Goal: Submit feedback/report problem: Submit feedback/report problem

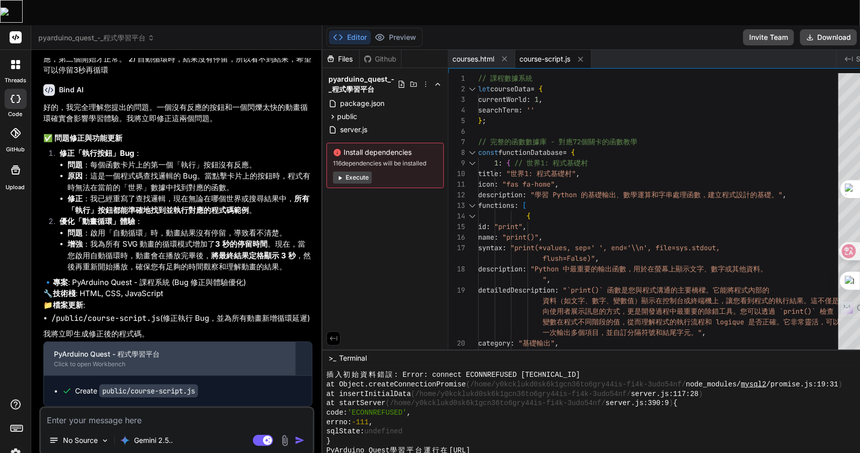
scroll to position [6329, 0]
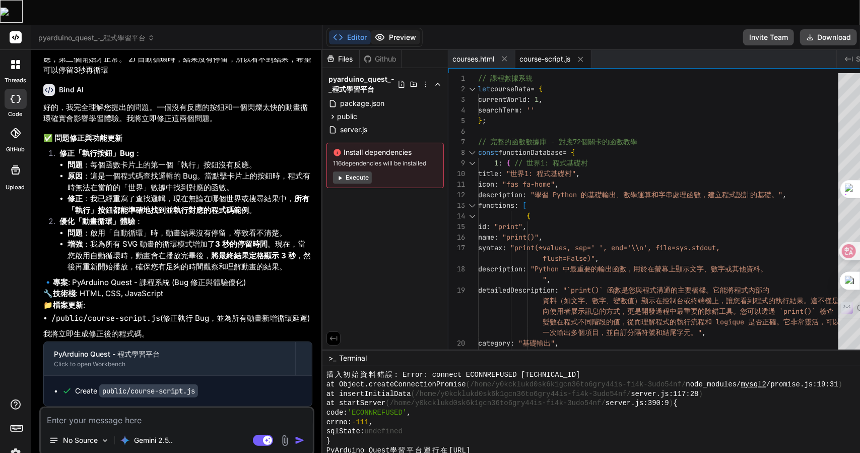
click at [371, 30] on button "Preview" at bounding box center [395, 37] width 49 height 14
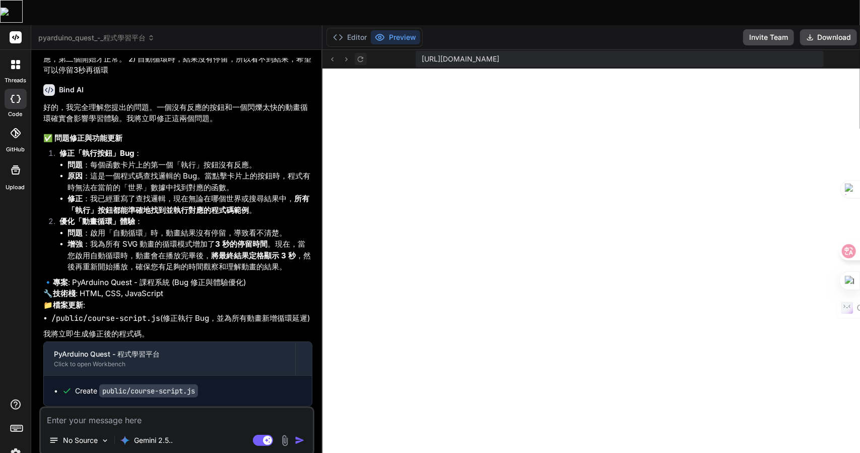
click at [356, 55] on icon at bounding box center [360, 59] width 9 height 9
click at [163, 408] on textarea at bounding box center [177, 417] width 272 height 18
type textarea "竹"
type textarea "x"
type textarea "竹月"
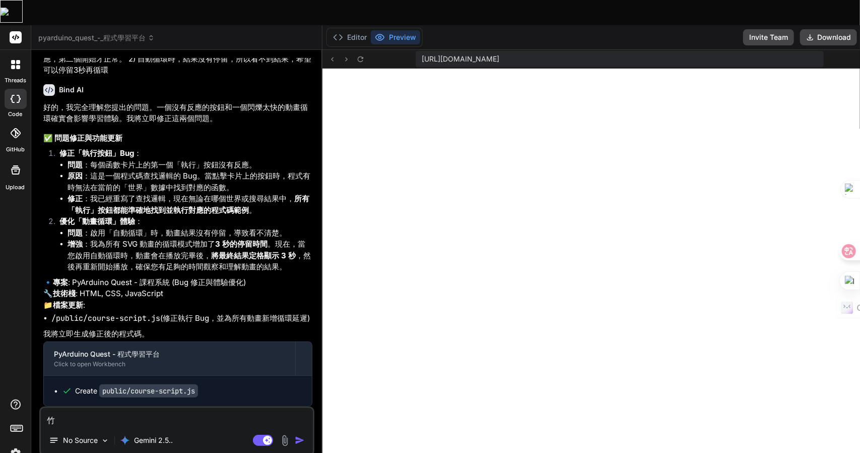
type textarea "x"
type textarea "竹月山"
type textarea "x"
type textarea "自"
type textarea "x"
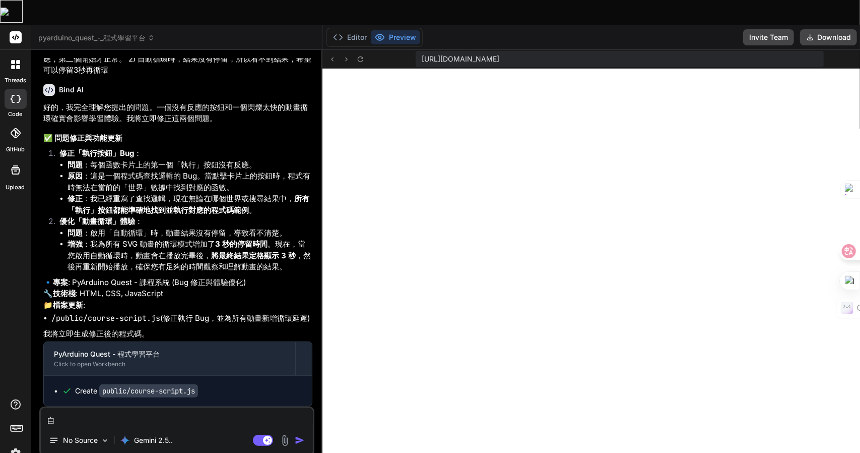
type textarea "自竹"
type textarea "x"
type textarea "自竹土"
type textarea "x"
type textarea "自竹土大"
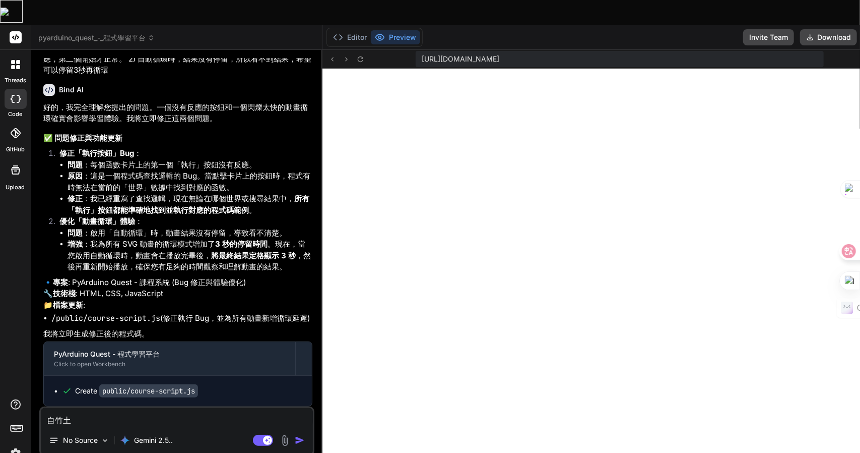
type textarea "x"
type textarea "自竹土大尸"
type textarea "x"
type textarea "自動"
type textarea "x"
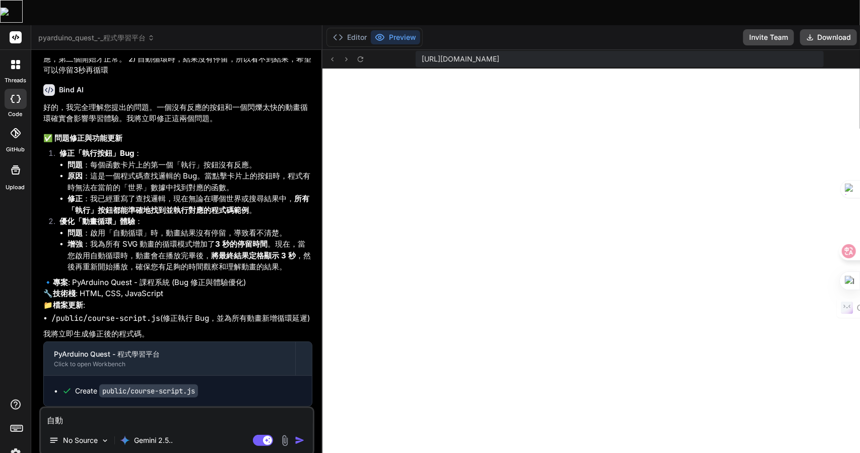
type textarea "自動竹"
type textarea "x"
type textarea "自動竹人"
type textarea "x"
type textarea "自動竹人竹"
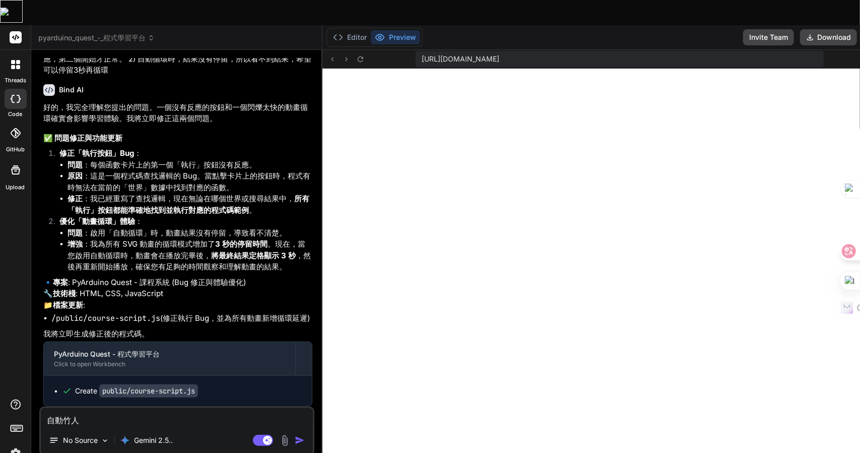
type textarea "x"
type textarea "自動竹人[PERSON_NAME]"
type textarea "x"
type textarea "自動竹人[PERSON_NAME]"
type textarea "x"
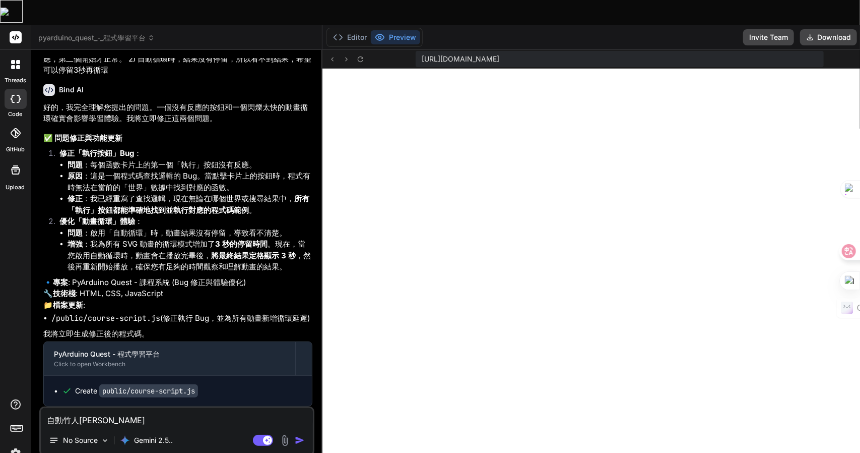
type textarea "自動"
type textarea "x"
type textarea "自動竹"
type textarea "x"
type textarea "自動竹人"
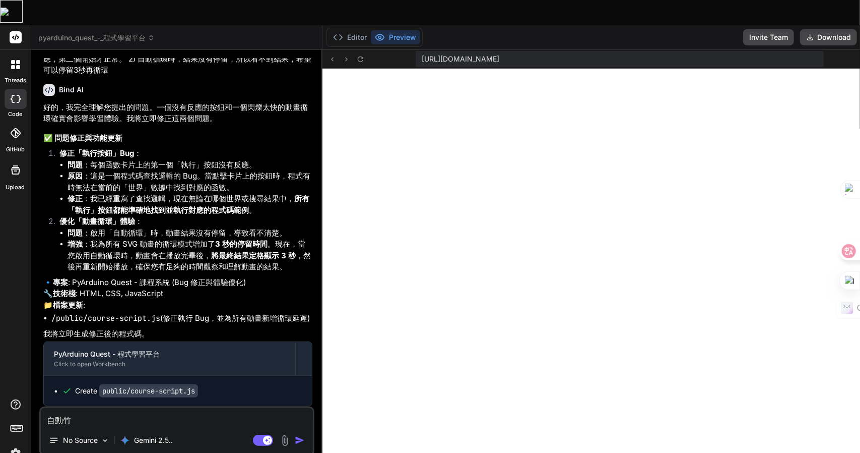
type textarea "x"
type textarea "自動竹人竹"
type textarea "x"
type textarea "自動竹人[PERSON_NAME]"
type textarea "x"
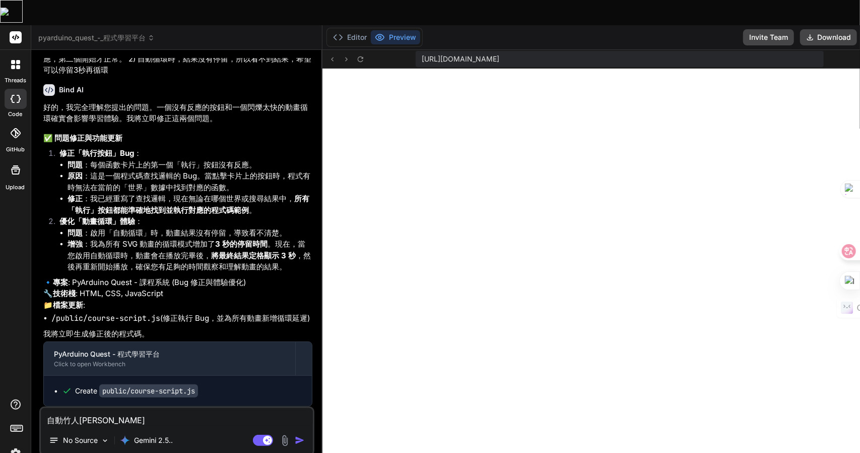
type textarea "自動竹人竹十山"
type textarea "x"
type textarea "自動循"
type textarea "x"
type textarea "自動循一"
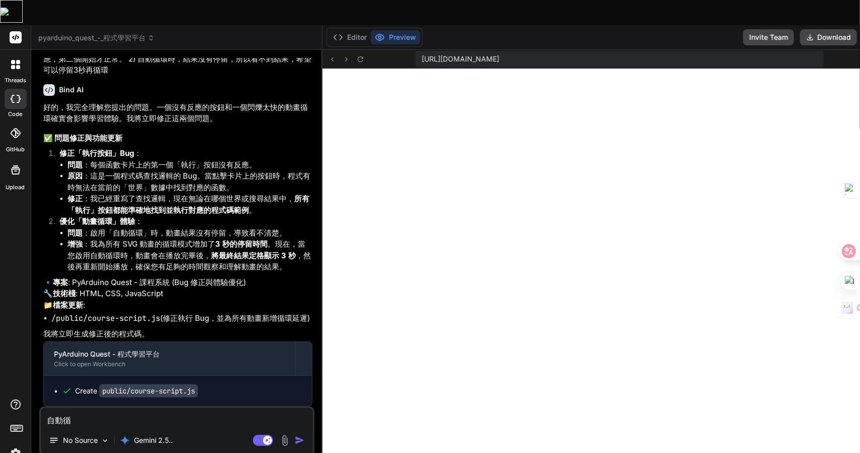
type textarea "x"
type textarea "自動循一土"
type textarea "x"
type textarea "自動循一土田"
type textarea "x"
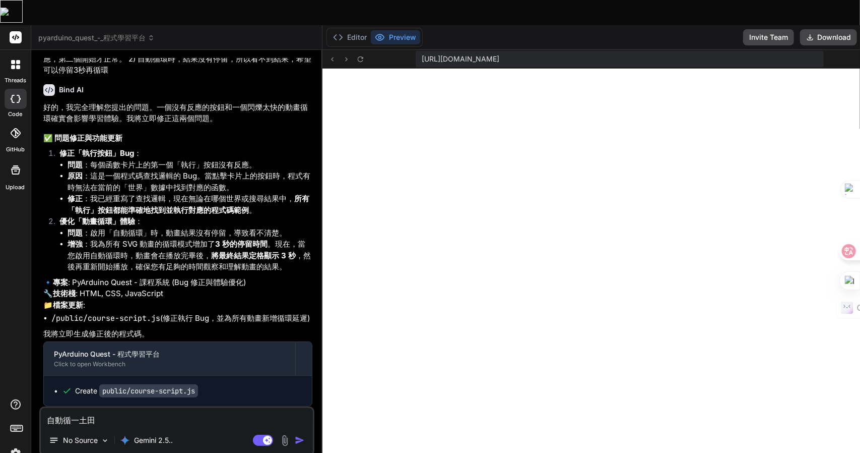
type textarea "自動循一土[PERSON_NAME]"
type textarea "x"
type textarea "自動循一土[PERSON_NAME]女"
type textarea "x"
type textarea "自動循環"
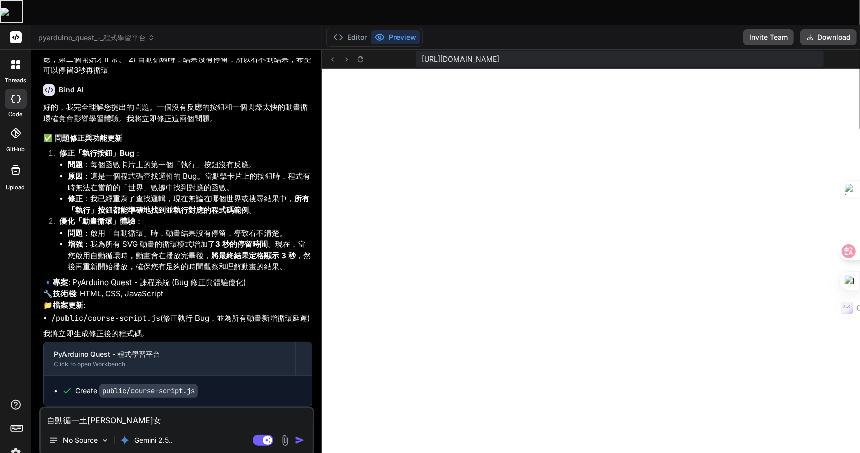
type textarea "x"
type textarea "自動循環水"
type textarea "x"
type textarea "自動循環水弓"
type textarea "x"
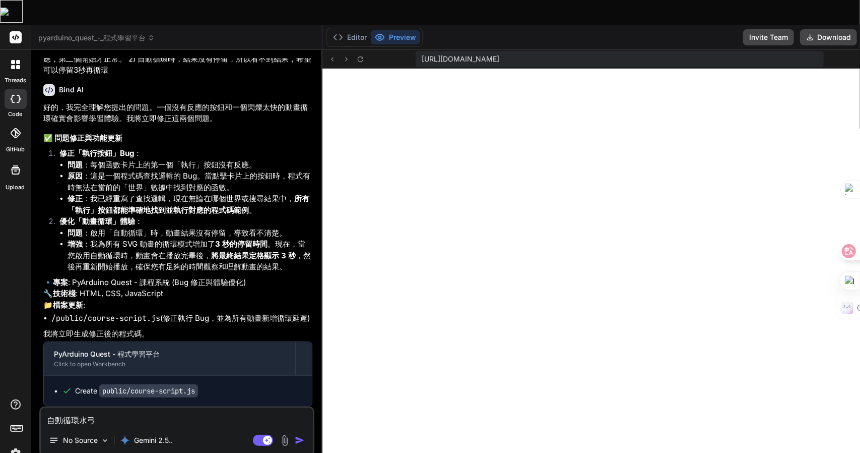
type textarea "自動循環水弓水"
type textarea "x"
type textarea "自動循環沒"
type textarea "x"
type textarea "自動循環沒大"
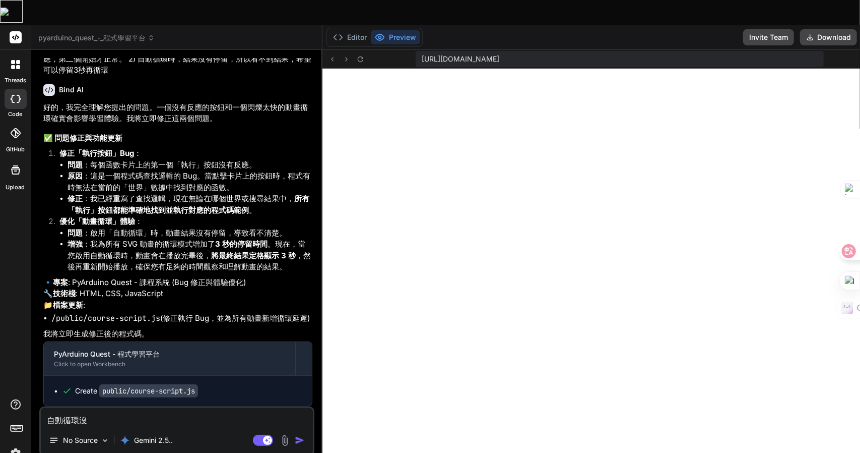
type textarea "x"
type textarea "自動循環沒大月"
type textarea "x"
type textarea "自動循環沒有"
type textarea "x"
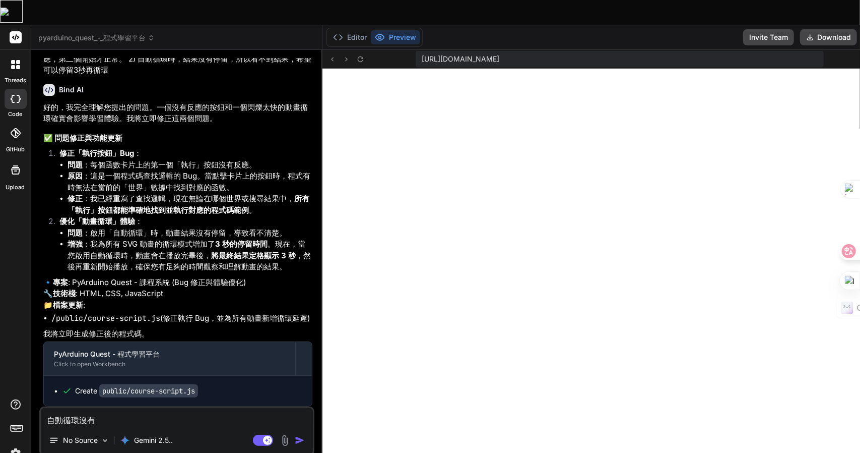
type textarea "自動循環手沒有"
type textarea "x"
type textarea "自動循環手十沒有"
type textarea "x"
type textarea "自動循環手十女沒有"
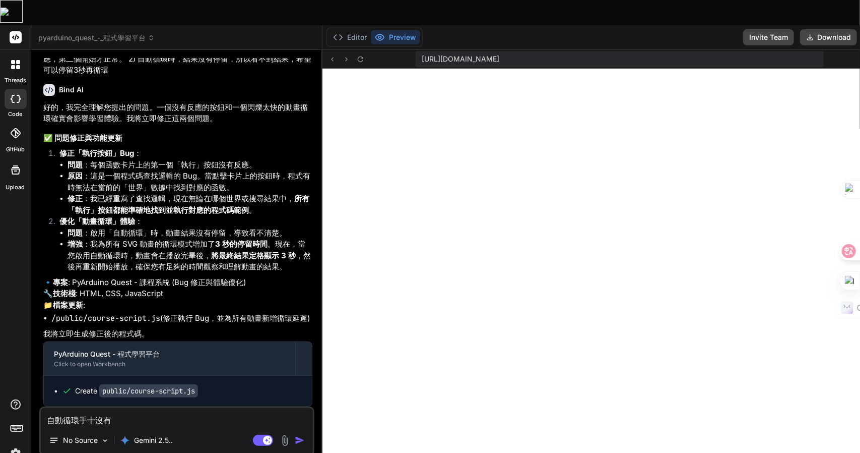
type textarea "x"
type textarea "自動循環按沒有"
type textarea "x"
type textarea "自動循環按金沒有"
type textarea "x"
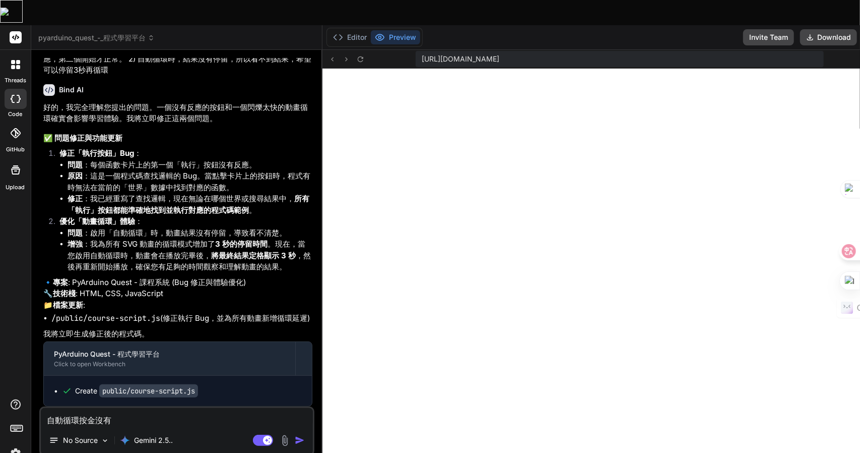
type textarea "自動循環按金弓沒有"
type textarea "x"
type textarea "自動循環按金弓土沒有"
type textarea "x"
type textarea "自動循環按鈕沒有"
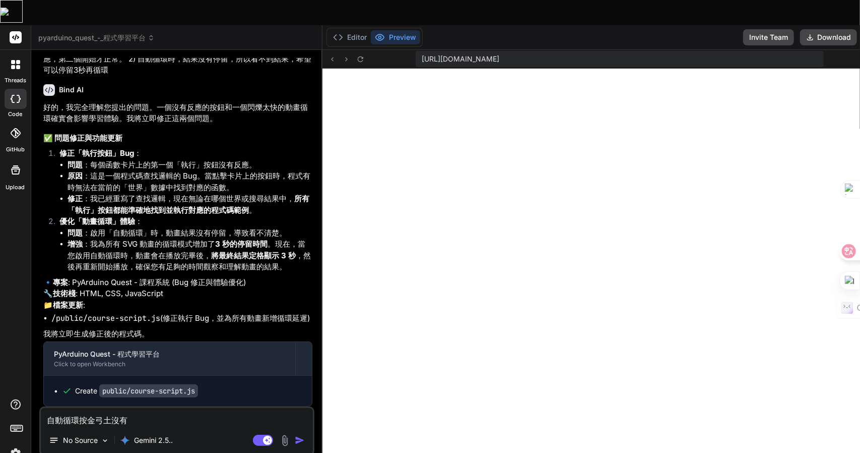
type textarea "x"
type textarea "自動循環按鈕沒有人"
type textarea "x"
type textarea "自動循環按鈕沒有人十"
type textarea "x"
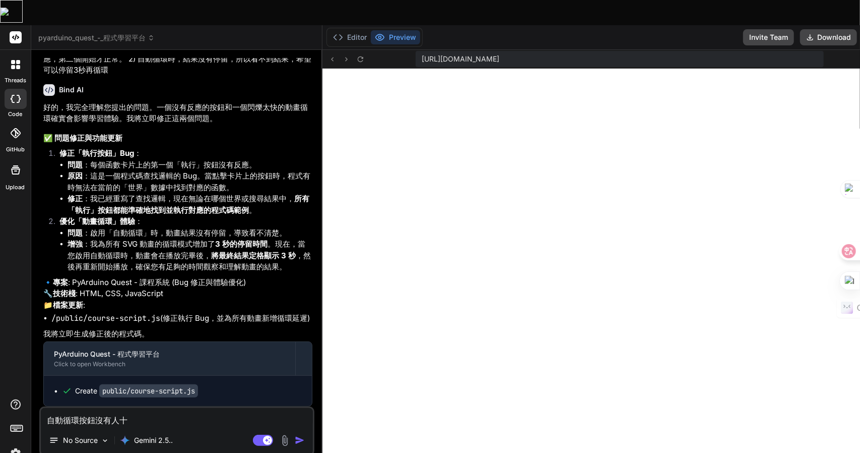
type textarea "自動循環按鈕沒有人十口"
type textarea "x"
type textarea "自動循環按鈕沒有人十口大"
type textarea "x"
type textarea "自動循環按鈕沒有做"
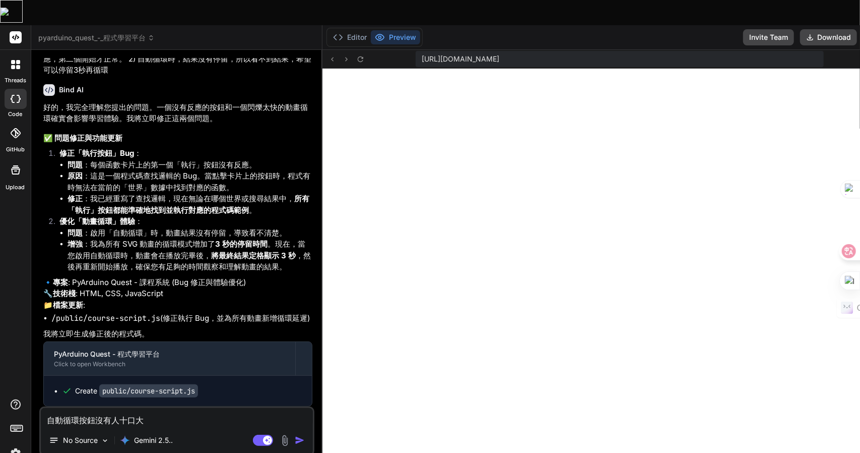
type textarea "x"
type textarea "自動循環按鈕沒有做竹"
type textarea "x"
type textarea "自動循環按鈕沒有做竹人"
type textarea "x"
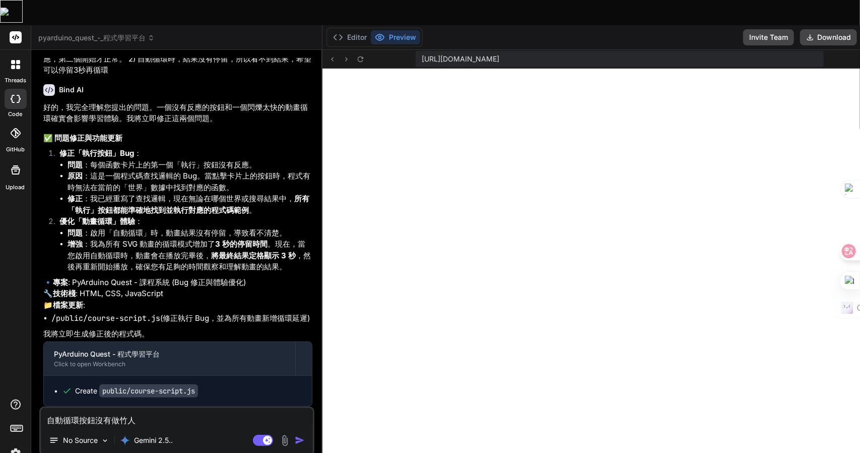
type textarea "自動循環按鈕沒有做竹人竹"
type textarea "x"
type textarea "自動循環按鈕沒有做竹人[PERSON_NAME]"
type textarea "x"
type textarea "自動循環按鈕沒有做竹人[PERSON_NAME]"
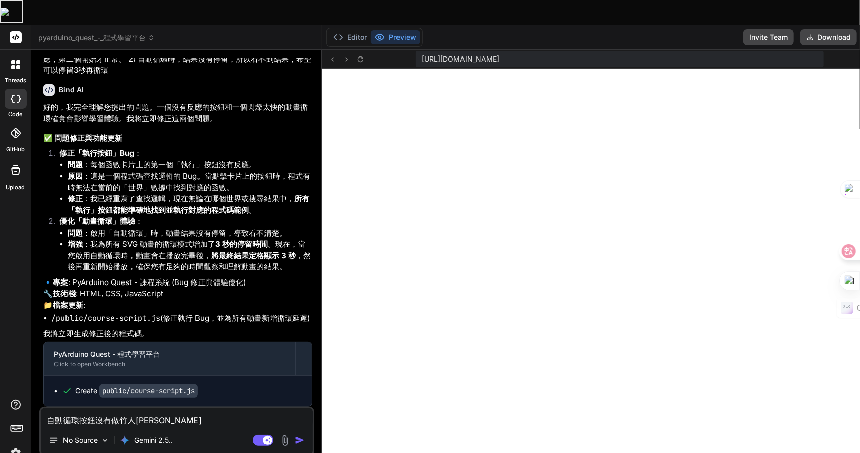
type textarea "x"
type textarea "自動循環按鈕沒有做一"
type textarea "x"
type textarea "自動循環按鈕沒有做一土"
type textarea "x"
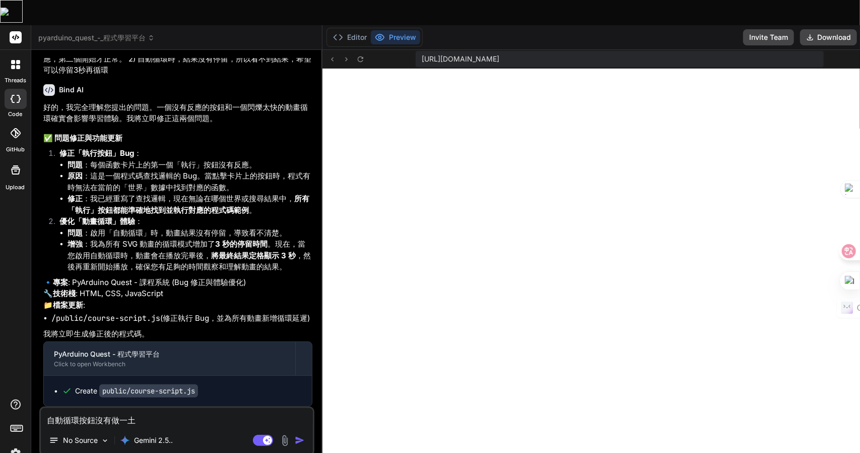
type textarea "自動循環按鈕沒有做一土田"
type textarea "x"
type textarea "自動循環按鈕沒有做一土[PERSON_NAME]"
type textarea "x"
type textarea "自動循環按鈕沒有做一土[PERSON_NAME]女"
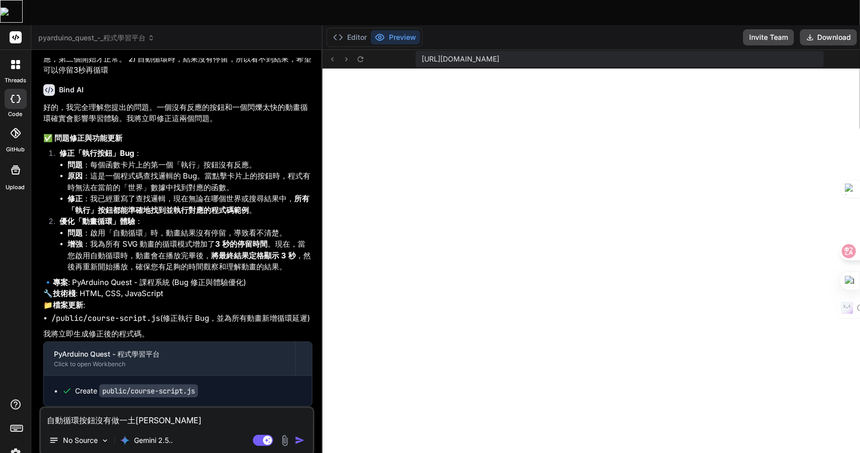
type textarea "x"
type textarea "自動循環按鈕沒有做環"
type textarea "x"
type textarea "自動循環按鈕沒有做竹環"
type textarea "x"
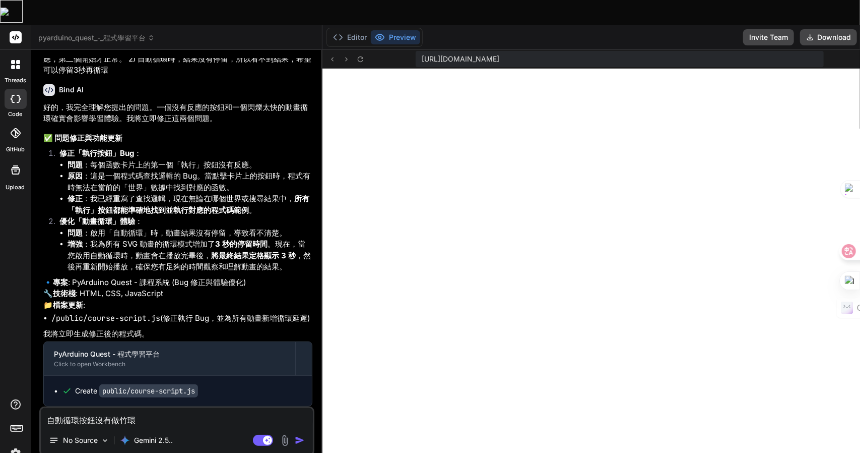
type textarea "自動循環按鈕沒有做竹人環"
type textarea "x"
type textarea "自動循環按鈕沒有做竹人十環"
type textarea "x"
type textarea "自動循環按鈕沒有做竹人十月環"
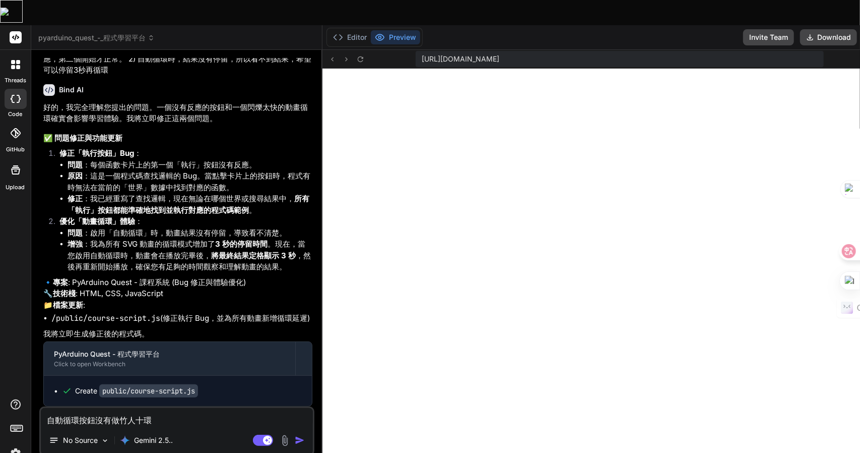
type textarea "x"
type textarea "自動循環按鈕沒有做竹人十月山環"
type textarea "x"
type textarea "自動循環按鈕沒有做環"
type textarea "x"
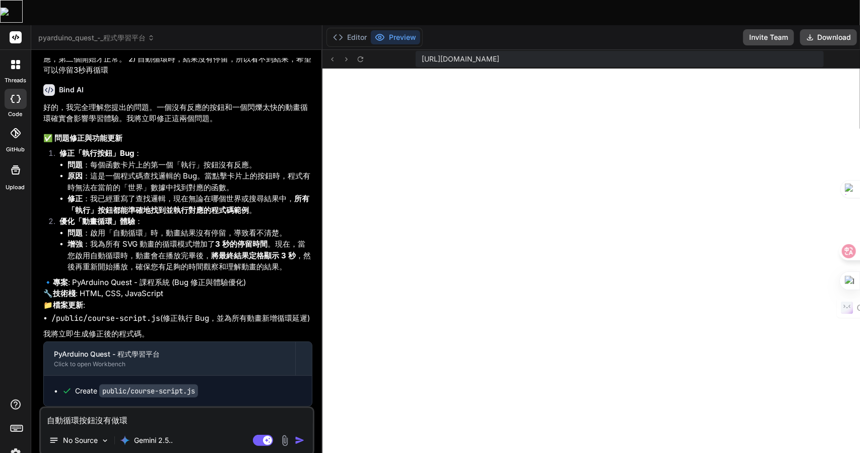
type textarea "自動循環按鈕沒有做竹環"
type textarea "x"
type textarea "自動循環按鈕沒有做竹人環"
type textarea "x"
type textarea "自動循環按鈕沒有做竹人[PERSON_NAME]"
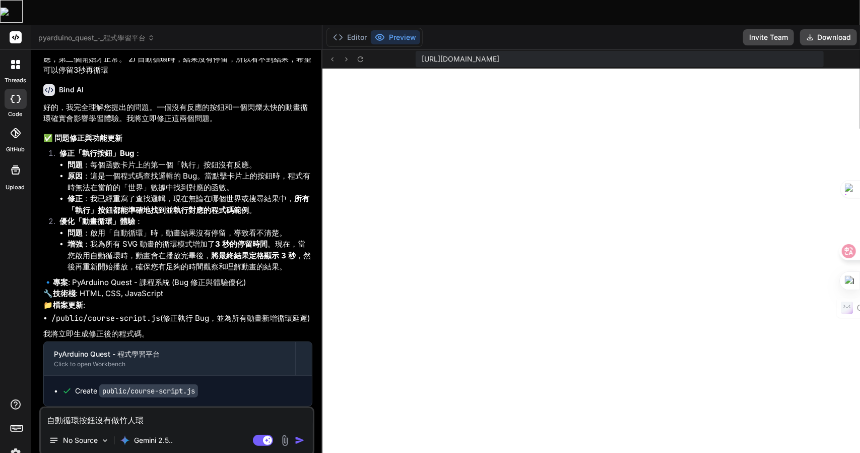
type textarea "x"
type textarea "自動循環按鈕沒有做竹人竹十環"
type textarea "x"
type textarea "自動循環按鈕沒有做竹人竹十山環"
type textarea "x"
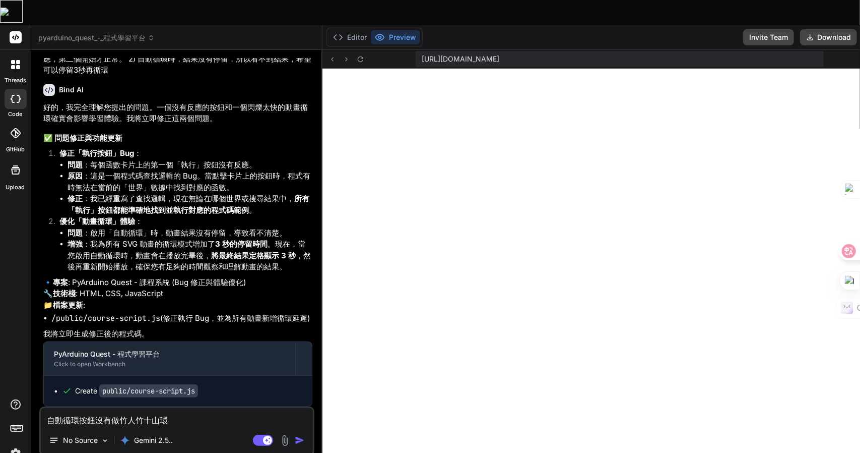
type textarea "自動循環按鈕沒有做循環"
type textarea "x"
type textarea "自動循環按鈕沒有做循環Z"
type textarea "x"
type textarea "自動循環按鈕沒有做循環Z難"
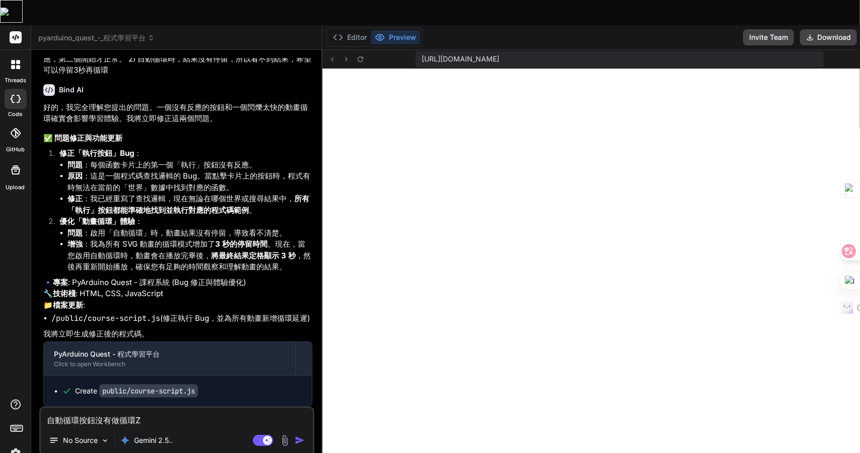
type textarea "x"
type textarea "自動循環按鈕沒有做循環Z難日"
type textarea "x"
type textarea "自動循環按鈕沒有做循環Z難日月"
type textarea "x"
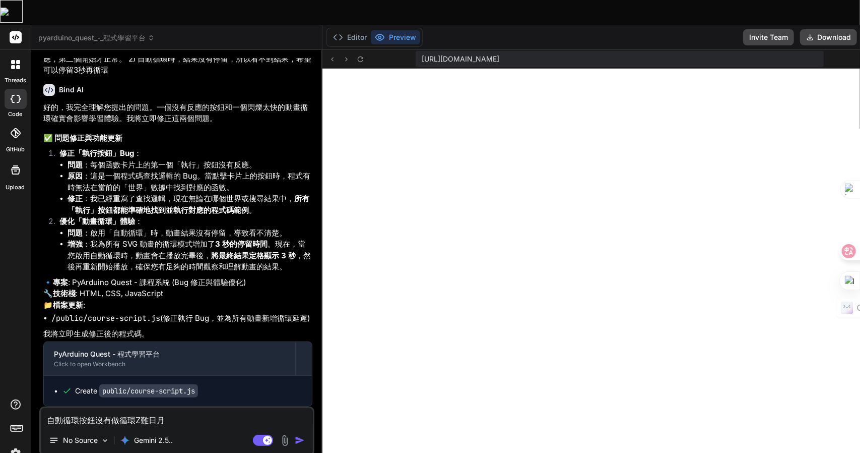
type textarea "自動循環按鈕沒有做循環，"
type textarea "x"
type textarea "自動循環按鈕沒有做循環，口"
type textarea "x"
type textarea "自動循環按鈕沒有做循環，口金"
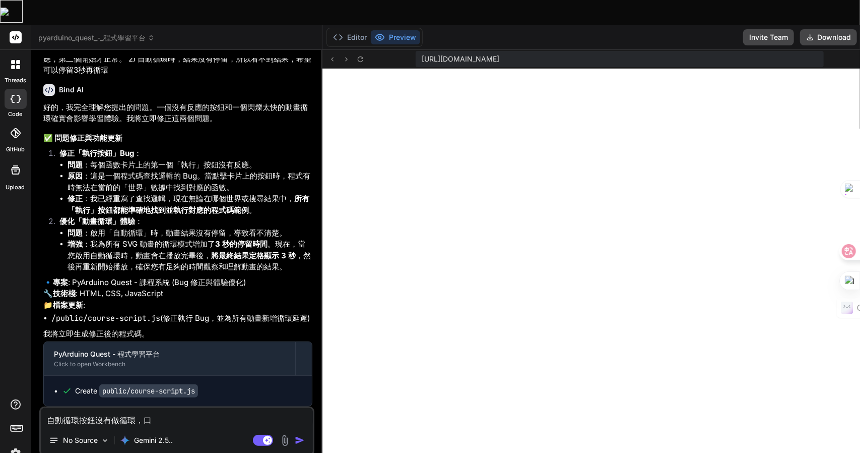
type textarea "x"
type textarea "自動循環按鈕沒有做循環，只"
type textarea "x"
type textarea "自動循環按鈕沒有做循環，只手"
type textarea "x"
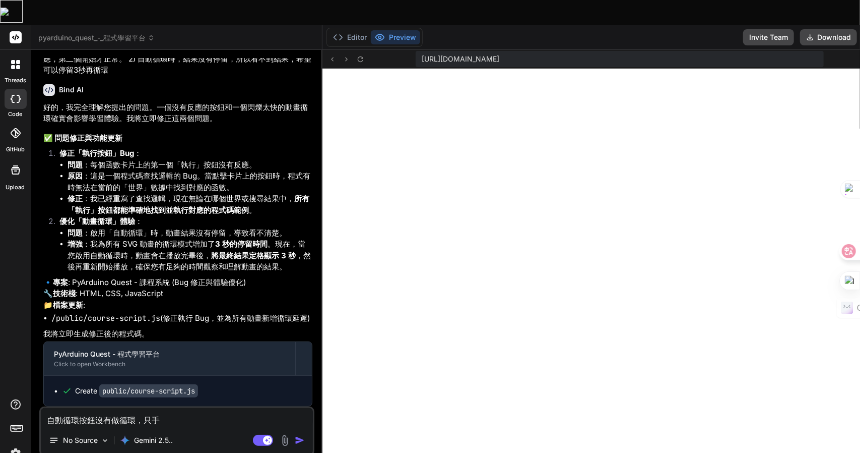
type textarea "自動循環按鈕沒有做循環，只手竹"
type textarea "x"
type textarea "自動循環按鈕沒有做循環，只手竹木"
type textarea "x"
type textarea "自動循環按鈕沒有做循環，只手竹木田"
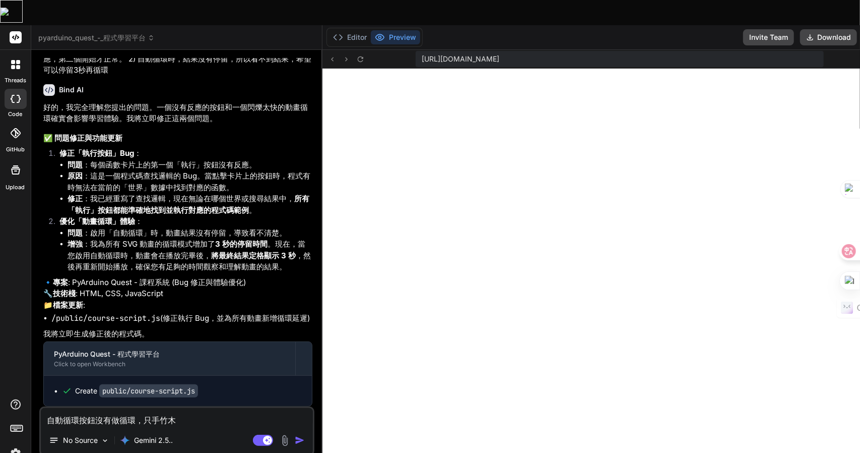
type textarea "x"
type textarea "自動循環按鈕沒有做循環，只播"
type textarea "x"
type textarea "自動循環按鈕沒有做循環，只播卜"
type textarea "x"
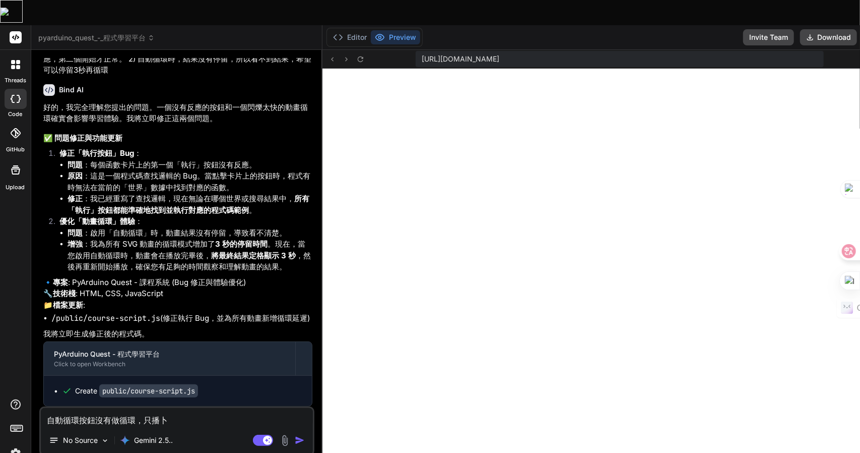
type textarea "自動循環按鈕沒有做循環，只播卜尸"
type textarea "x"
type textarea "自動循環按鈕沒有做循環，只播卜尸人"
type textarea "x"
type textarea "自動循環按鈕沒有做循環，只播卜尸人大"
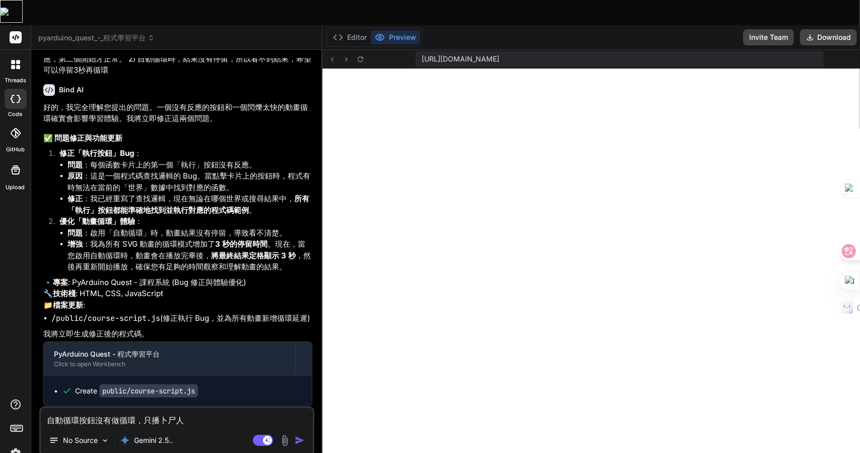
type textarea "x"
type textarea "自動循環按鈕沒有做循環，只播放"
type textarea "x"
type textarea "自動循環按鈕沒有做循環，只播放一"
type textarea "x"
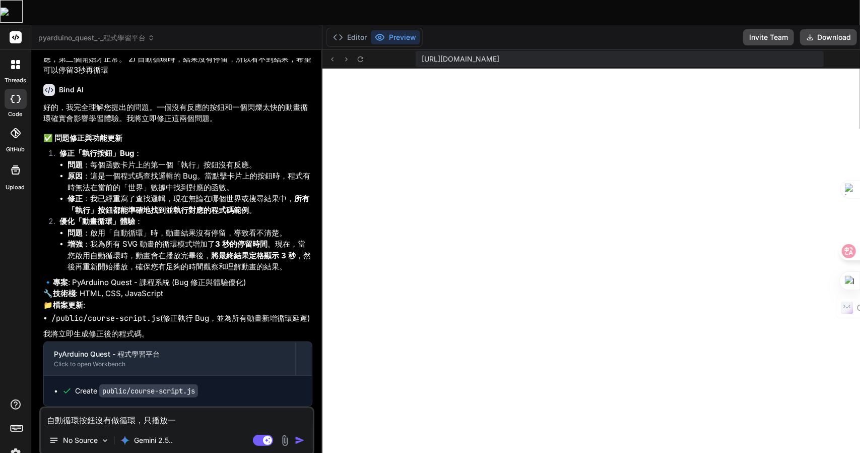
type textarea "自動循環按鈕沒有做循環，只播放一戈"
type textarea "x"
type textarea "自動循環按鈕沒有做循環，只播放一戈一"
type textarea "x"
type textarea "自動循環按鈕沒有做循環，只播放一戈一弓"
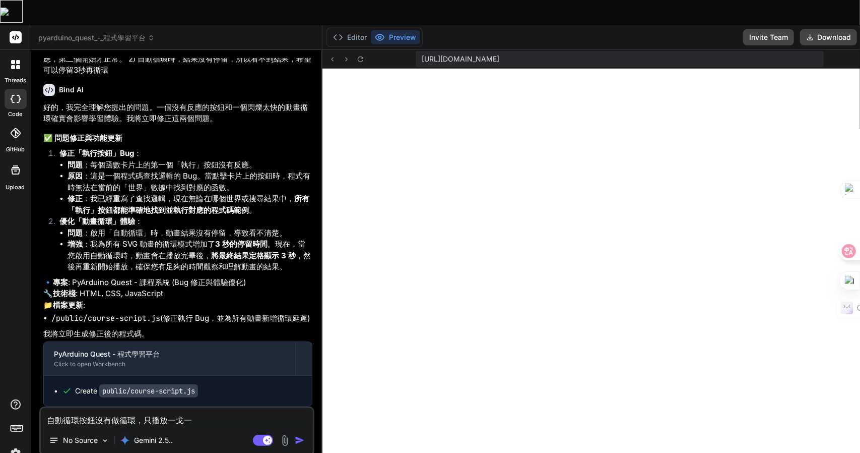
type textarea "x"
type textarea "自動循環按鈕沒有做循環，只播放一戈一弓人"
type textarea "x"
type textarea "自動循環按鈕沒有做循環，只播放一次"
type textarea "x"
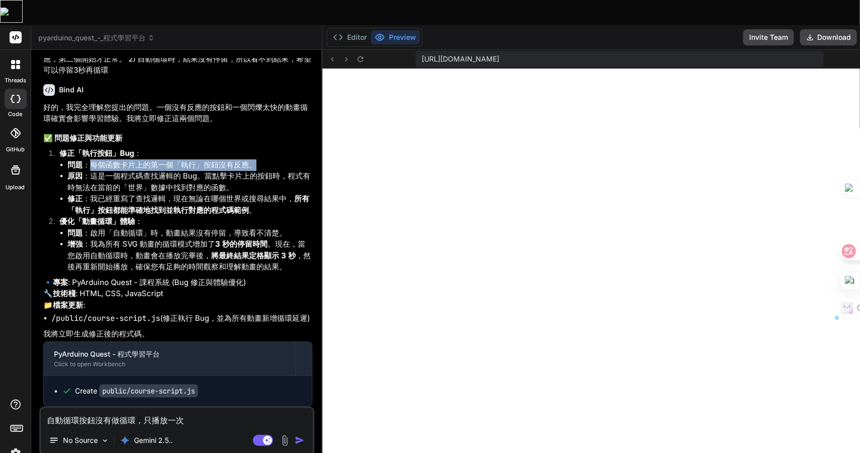
drag, startPoint x: 255, startPoint y: 113, endPoint x: 88, endPoint y: 117, distance: 167.4
click at [88, 159] on li "問題 ：每個函數卡片上的第一個「執行」按鈕沒有反應。" at bounding box center [190, 165] width 245 height 12
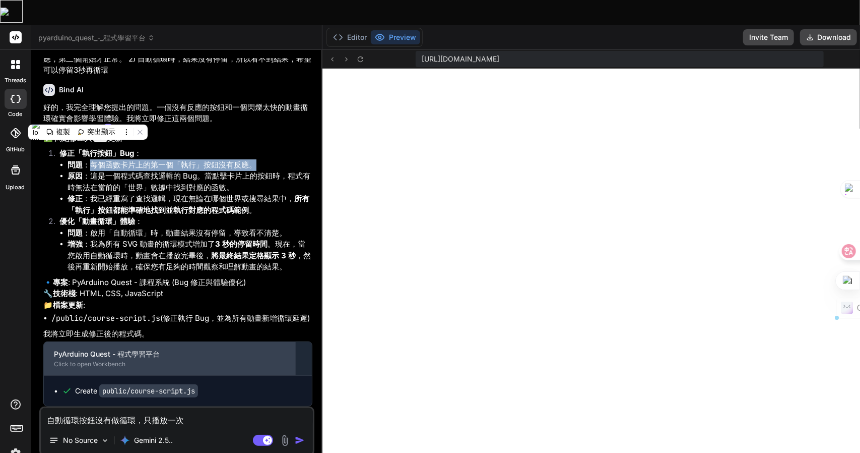
copy li "每個函數卡片上的第一個「執行」按鈕沒有反應。"
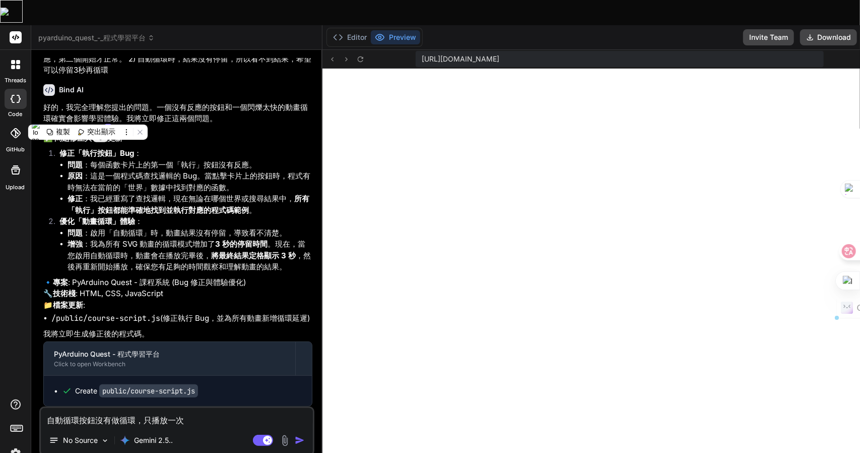
click at [223, 408] on textarea "自動循環按鈕沒有做循環，只播放一次" at bounding box center [177, 417] width 272 height 18
type textarea "自動循環按鈕沒有做循環，只播放一次Z"
type textarea "x"
type textarea "自動循環按鈕沒有做循環，只播放一次Z難"
type textarea "x"
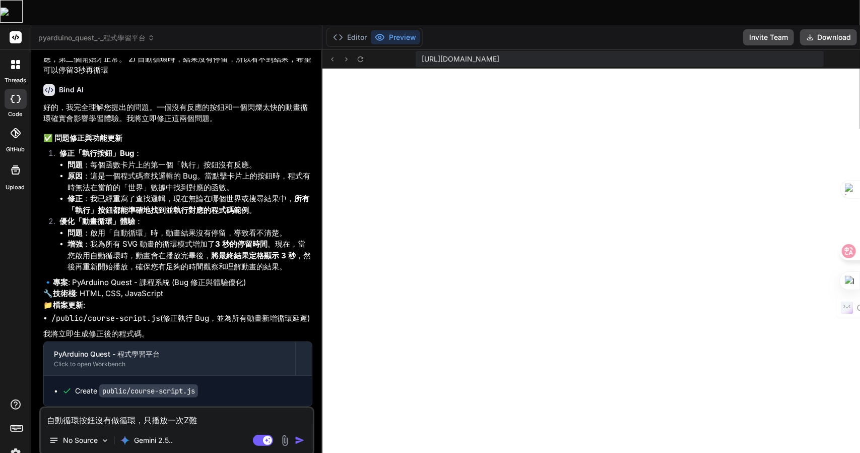
type textarea "自動循環按鈕沒有做循環，只播放一次Z難日"
type textarea "x"
type textarea "自動循環按鈕沒有做循環，只播放一次Z難日木"
type textarea "x"
type textarea "自動循環按鈕沒有做循環，只播放一次。"
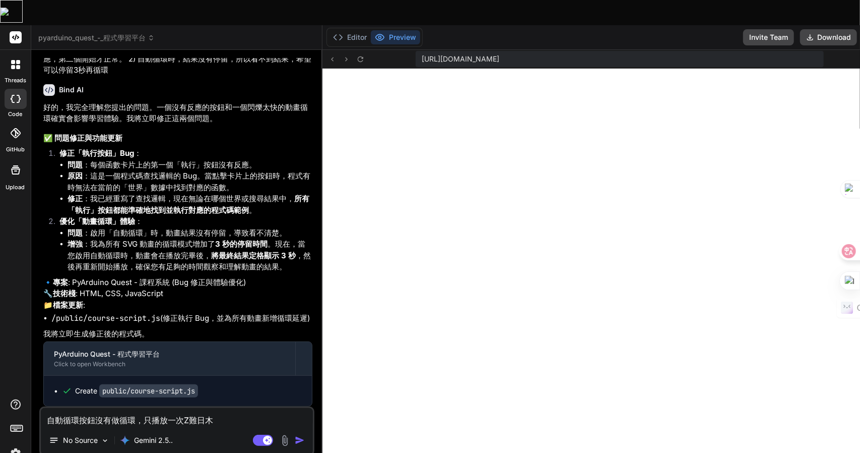
type textarea "x"
type textarea "自動循環按鈕沒有做循環，只播放一次。一"
type textarea "x"
paste textarea "每個函數卡片上的第一個「執行」按鈕沒有反應。"
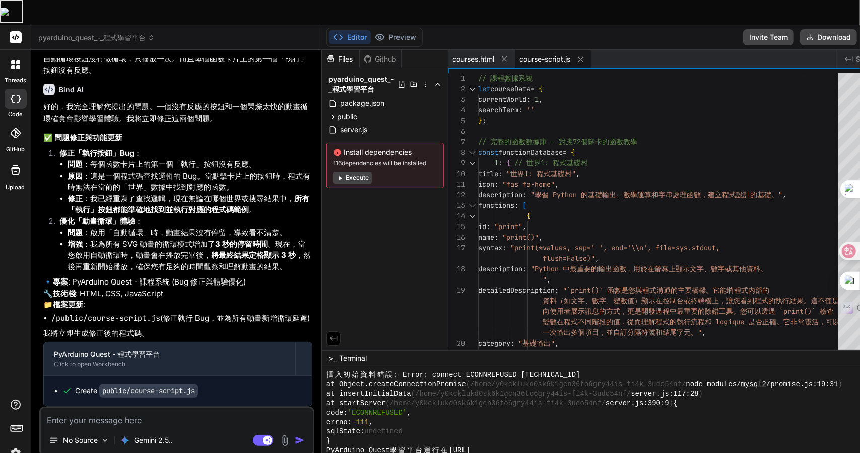
scroll to position [6727, 0]
click at [388, 30] on button "Preview" at bounding box center [395, 37] width 49 height 14
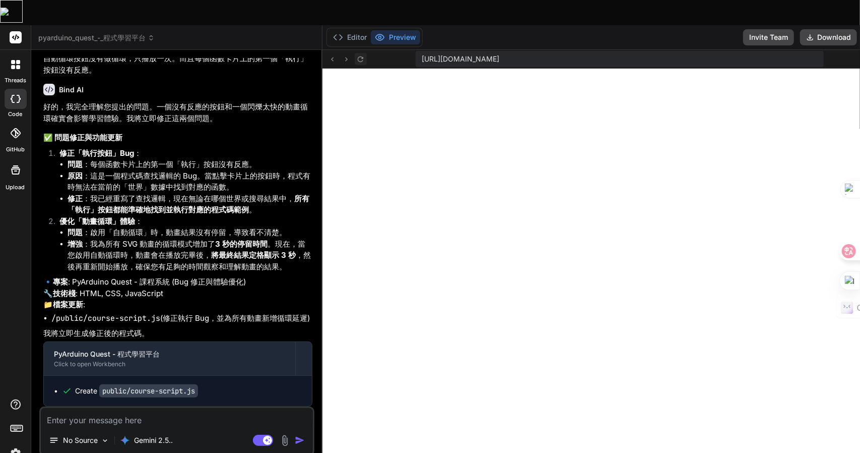
click at [356, 55] on icon at bounding box center [360, 59] width 9 height 9
click at [110, 408] on textarea at bounding box center [177, 417] width 272 height 18
drag, startPoint x: 264, startPoint y: 116, endPoint x: 90, endPoint y: 117, distance: 174.4
click at [90, 159] on li "問題 ：每個函數卡片上的第一個「執行」按鈕沒有反應。" at bounding box center [190, 165] width 245 height 12
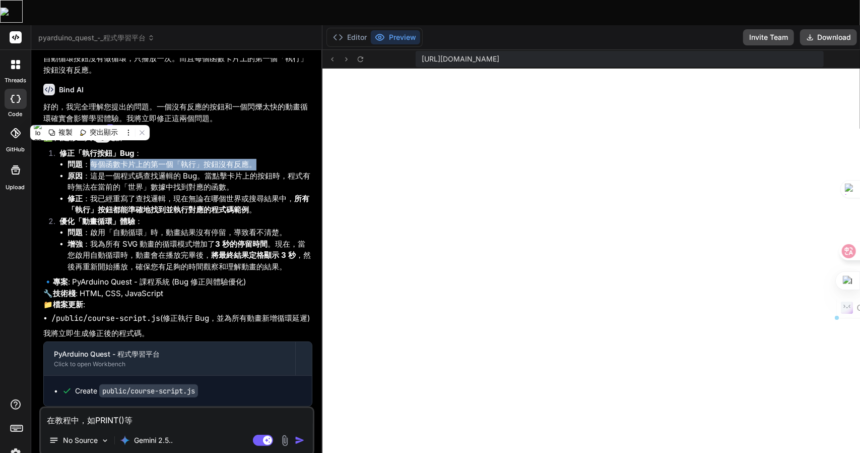
copy li "每個函數卡片上的第一個「執行」按鈕沒有反應。"
click at [180, 408] on textarea "在教程中，如PRINT()等" at bounding box center [177, 417] width 272 height 18
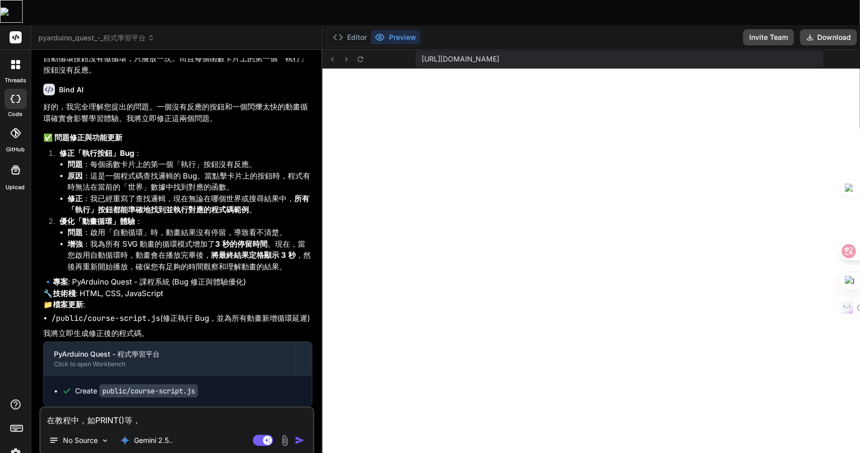
paste textarea "每個函數卡片上的第一個「執行」按鈕沒有反應。"
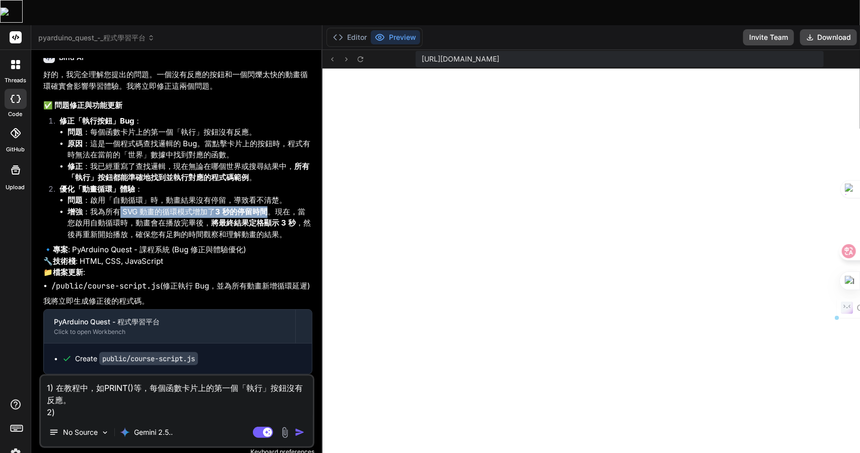
drag, startPoint x: 121, startPoint y: 196, endPoint x: 270, endPoint y: 195, distance: 148.7
click at [270, 206] on li "增強 ：我為所有 SVG 動畫的循環模式增加了 3 秒的停留時間 。現在，當您啟用自動循環時，動畫會在播放完畢後， 將最終結果定格顯示 3 秒 ，然後再重新開…" at bounding box center [190, 223] width 245 height 34
copy li "SVG 動畫的循環模式增加了 3 秒的停留時間"
click at [128, 389] on textarea "1) 在教程中，如PRINT()等，每個函數卡片上的第一個「執行」按鈕沒有反應。 2)" at bounding box center [177, 396] width 272 height 42
paste textarea "SVG 動畫的循環模式增加了 3 秒的停留時間"
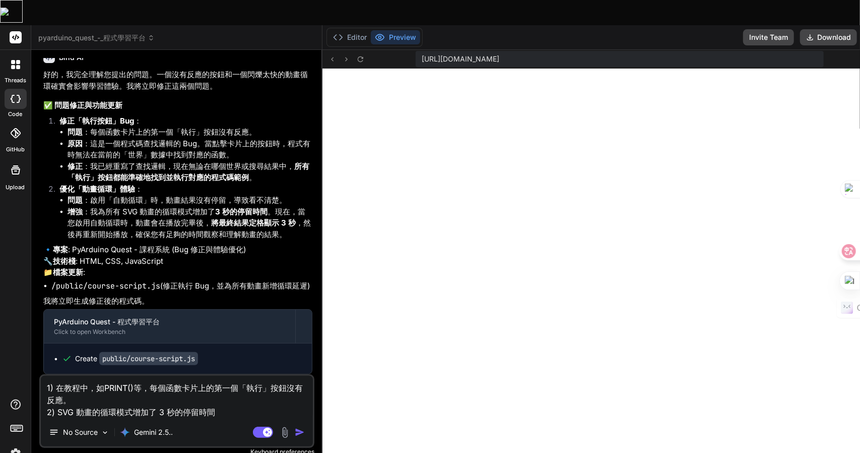
click at [158, 386] on textarea "1) 在教程中，如PRINT()等，每個函數卡片上的第一個「執行」按鈕沒有反應。 2) SVG 動畫的循環模式增加了 3 秒的停留時間" at bounding box center [177, 396] width 272 height 42
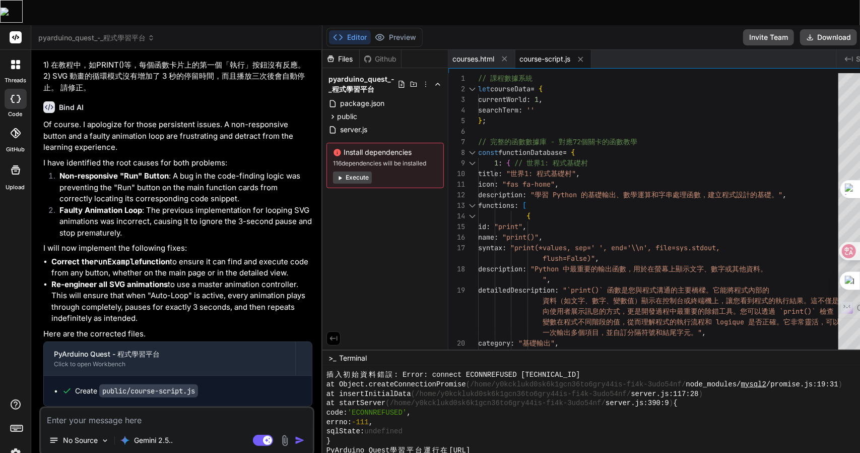
scroll to position [7107, 0]
click at [371, 30] on button "Preview" at bounding box center [395, 37] width 49 height 14
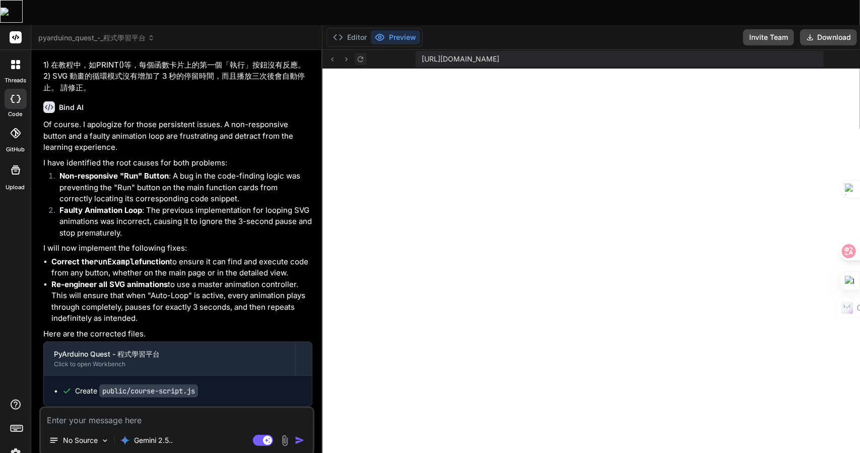
click at [356, 55] on icon at bounding box center [360, 59] width 9 height 9
click at [99, 408] on textarea at bounding box center [177, 417] width 272 height 18
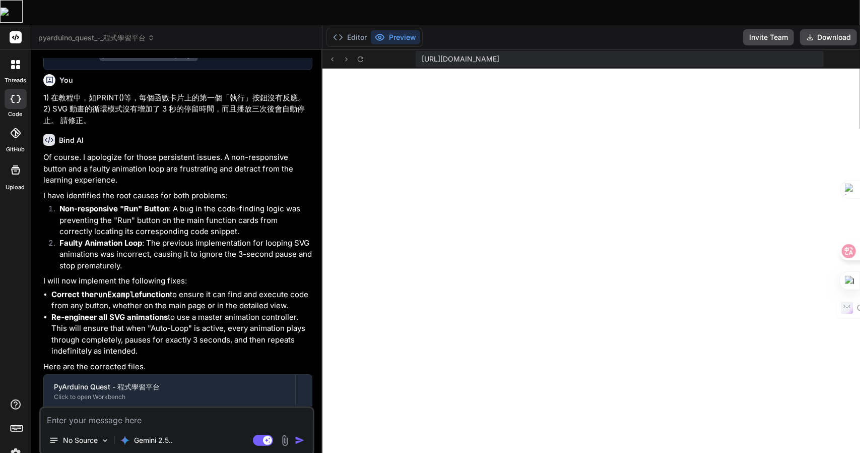
scroll to position [6603, 0]
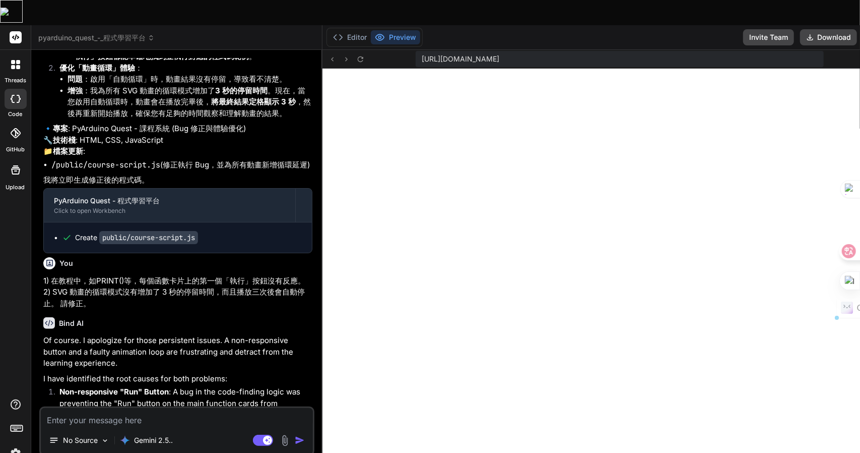
drag, startPoint x: 91, startPoint y: 241, endPoint x: 257, endPoint y: 243, distance: 165.8
click at [257, 17] on li "問題 ：每個函數卡片上的第一個「執行」按鈕沒有反應。" at bounding box center [190, 12] width 245 height 12
copy li "每個函數卡片上的第一個「執行」按鈕沒有反應。"
click at [112, 408] on textarea at bounding box center [177, 417] width 272 height 18
paste textarea "每個函數卡片上的第一個「執行」按鈕沒有反應。"
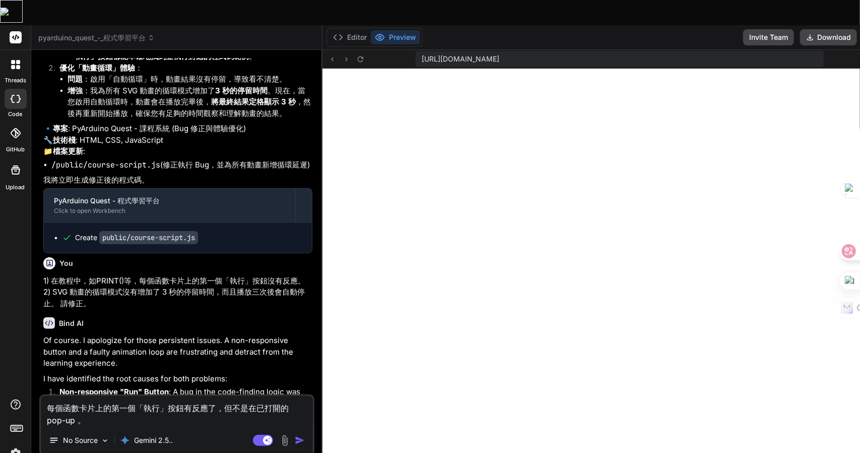
click at [78, 398] on textarea "每個函數卡片上的第一個「執行」按鈕有反應了，但不是在已打開的pop-up 。" at bounding box center [177, 411] width 272 height 30
click at [242, 396] on textarea "每個函數卡片上的第一個「執行」按鈕有反應了，但不是在已打開的pop-up box中顯示，而是外面未打開pop-up box那個。" at bounding box center [177, 411] width 272 height 30
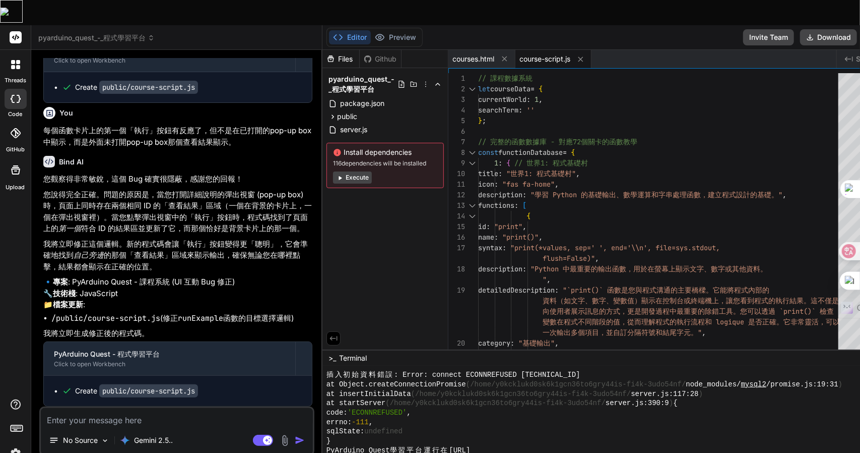
scroll to position [7433, 0]
click at [377, 30] on button "Preview" at bounding box center [395, 37] width 49 height 14
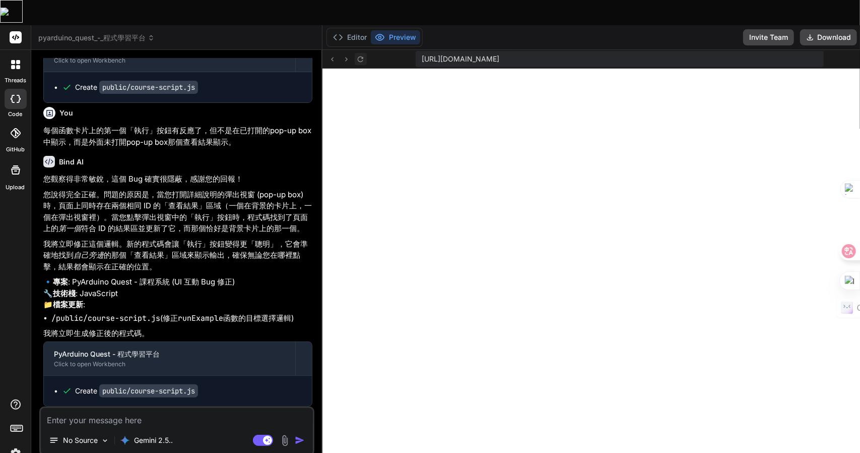
click at [355, 53] on button at bounding box center [361, 59] width 12 height 12
click at [136, 408] on textarea at bounding box center [177, 417] width 272 height 18
click at [149, 408] on textarea at bounding box center [177, 417] width 272 height 18
paste textarea "執行答案"
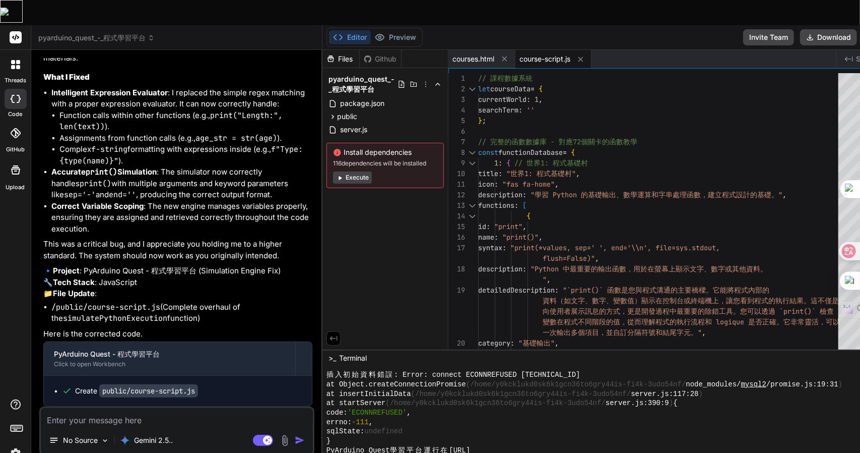
scroll to position [7955, 0]
click at [377, 30] on button "Preview" at bounding box center [395, 37] width 49 height 14
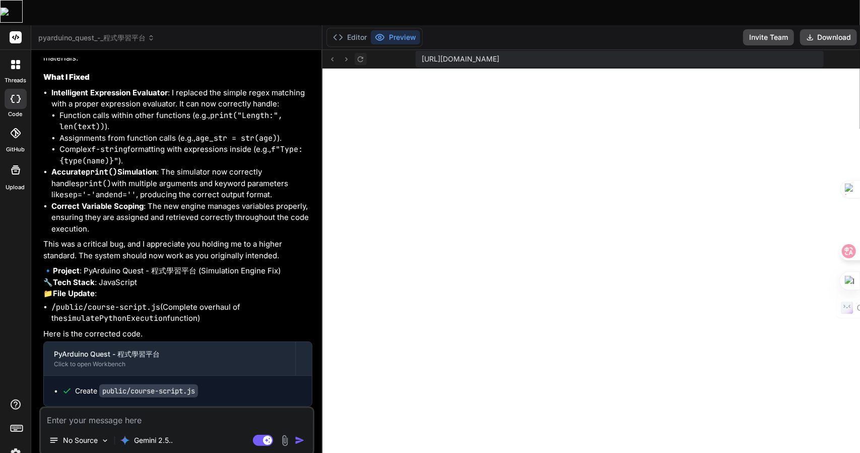
click at [356, 55] on icon at bounding box center [360, 59] width 9 height 9
click at [150, 408] on textarea at bounding box center [177, 417] width 272 height 18
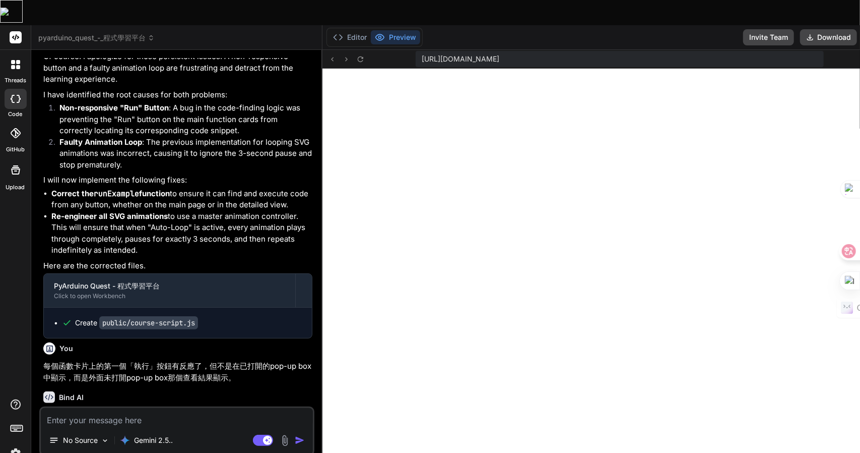
scroll to position [6847, 0]
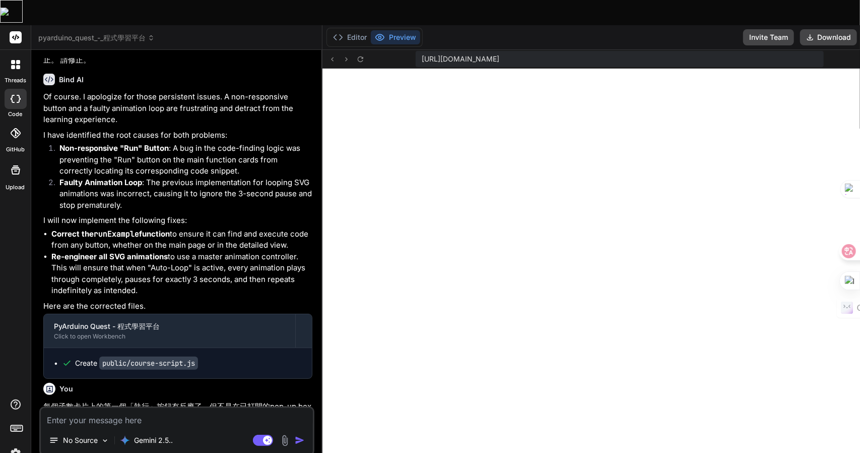
click at [180, 408] on textarea at bounding box center [177, 417] width 272 height 18
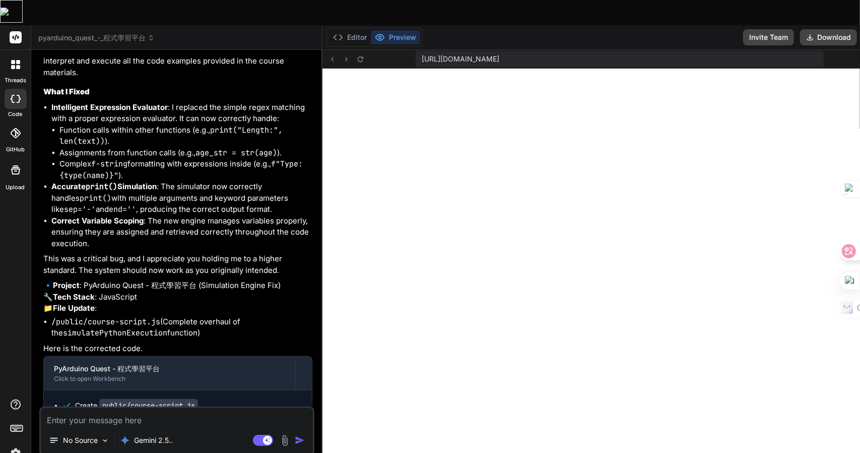
scroll to position [7603, 0]
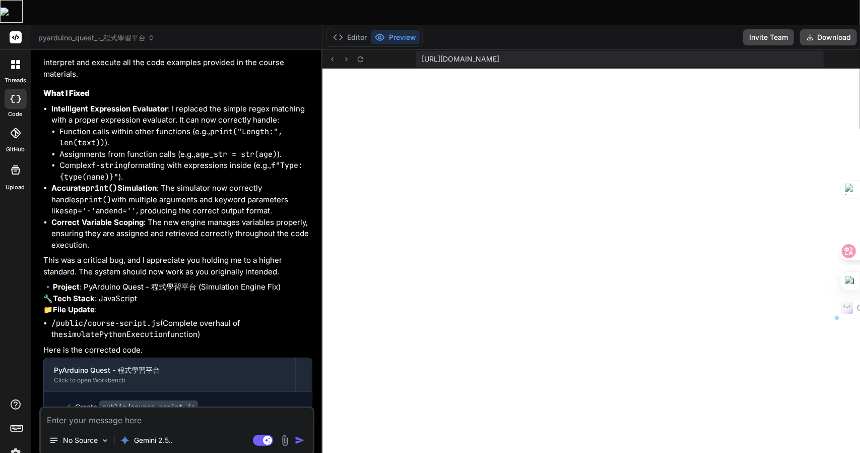
drag, startPoint x: 104, startPoint y: 237, endPoint x: 151, endPoint y: 248, distance: 47.7
copy p "請你檢查一下你提供的執行答案，大部份執行答案都是錯的"
click at [94, 408] on textarea at bounding box center [177, 417] width 272 height 18
paste textarea "請你檢查一下你提供的執行答案，大部份執行答案都是錯的"
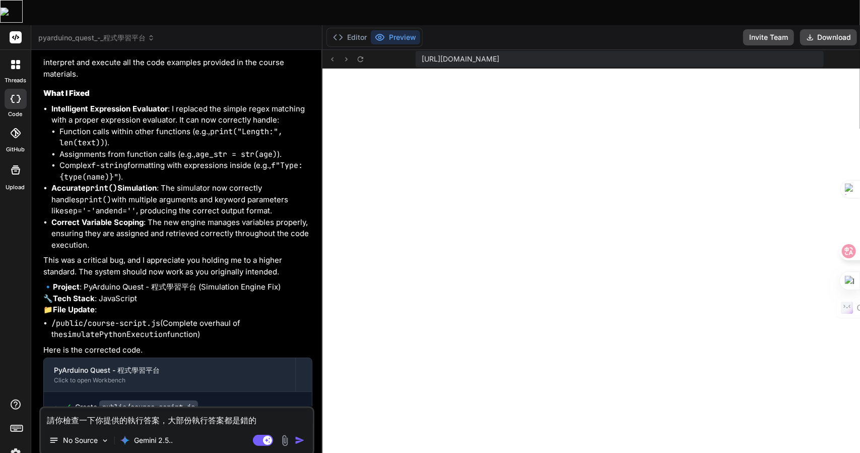
click at [55, 408] on textarea "請你檢查一下你提供的執行答案，大部份執行答案都是錯的" at bounding box center [177, 417] width 272 height 18
click at [62, 408] on textarea "請你檢查一下你提供的執行答案，大部份執行答案都是錯的" at bounding box center [177, 417] width 272 height 18
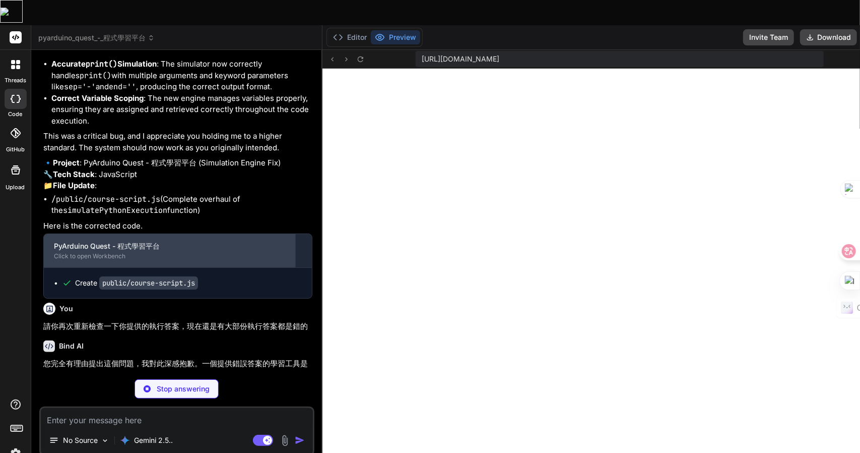
scroll to position [8071, 0]
